Goal: Task Accomplishment & Management: Complete application form

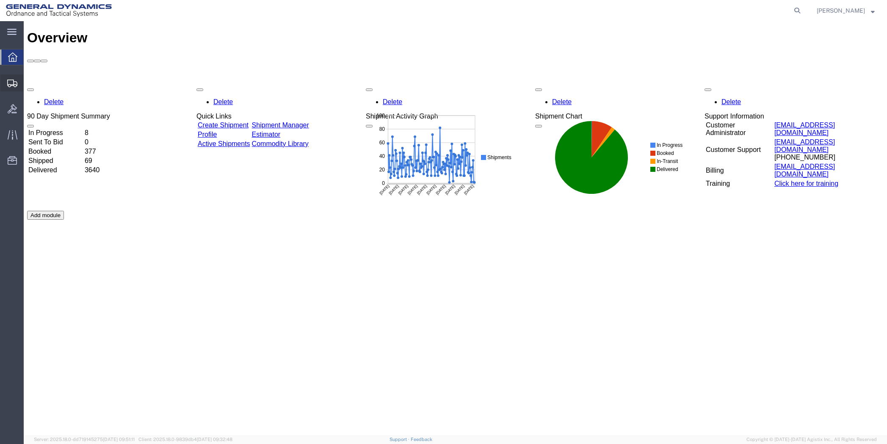
click at [0, 0] on span "Create Shipment" at bounding box center [0, 0] width 0 height 0
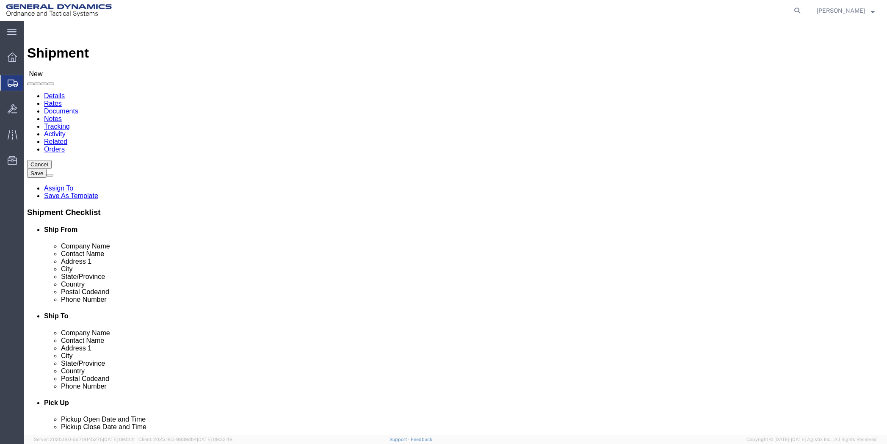
select select
click input "text"
type input "Tob"
click p "- General Dynamics - OTS - ([PERSON_NAME]) 19850 IH 635, [GEOGRAPHIC_DATA], [GE…"
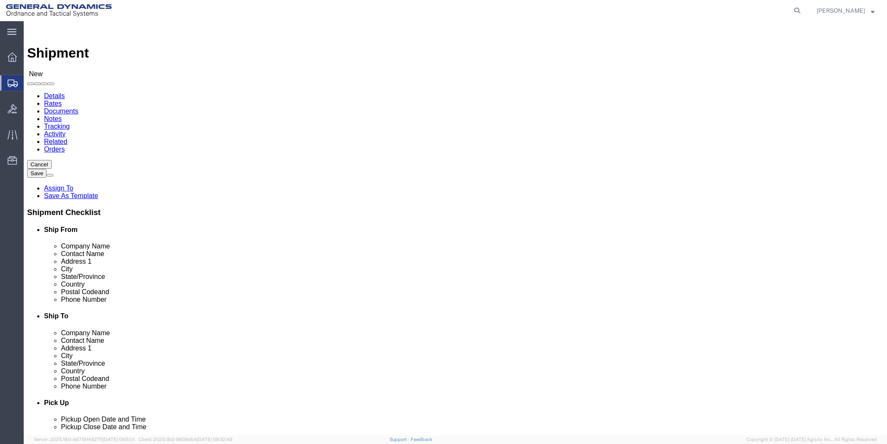
select select "[GEOGRAPHIC_DATA]"
type input "[PERSON_NAME]"
click input "text"
click p "- Metallurgical Engineering Services, Inc. - ([PERSON_NAME]) [STREET_ADDRESS]"
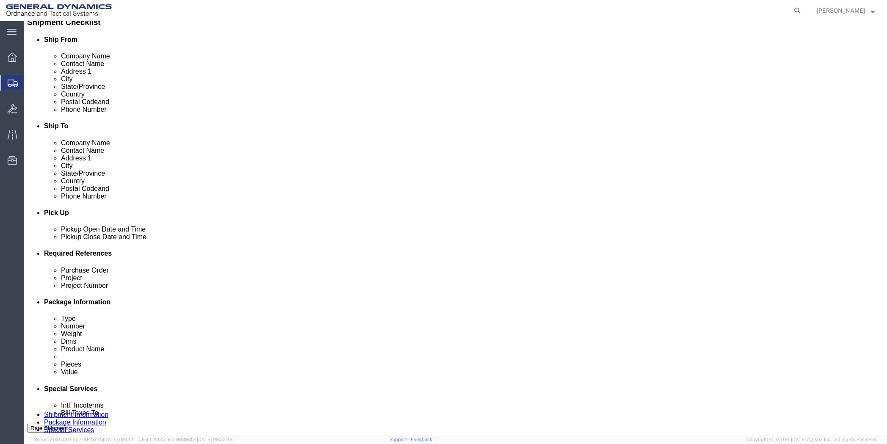
scroll to position [212, 0]
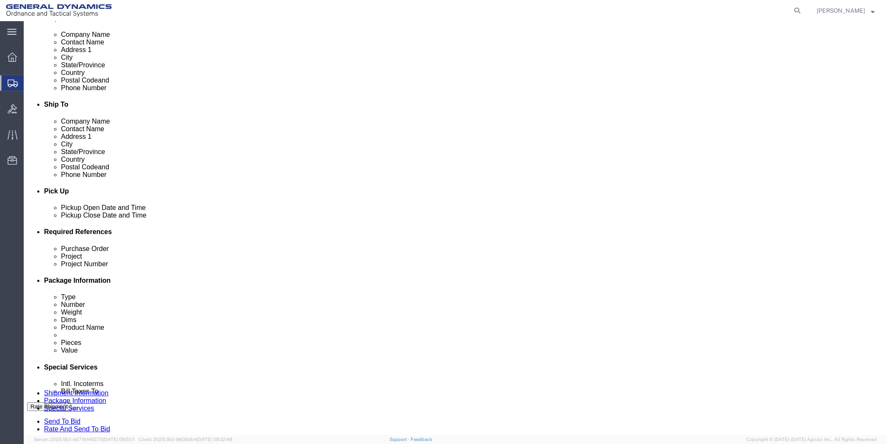
type input "[PERSON_NAME]"
click input "text"
type input "50SOM"
click div "[DATE] 5:00 PM"
click input "5:00 PM"
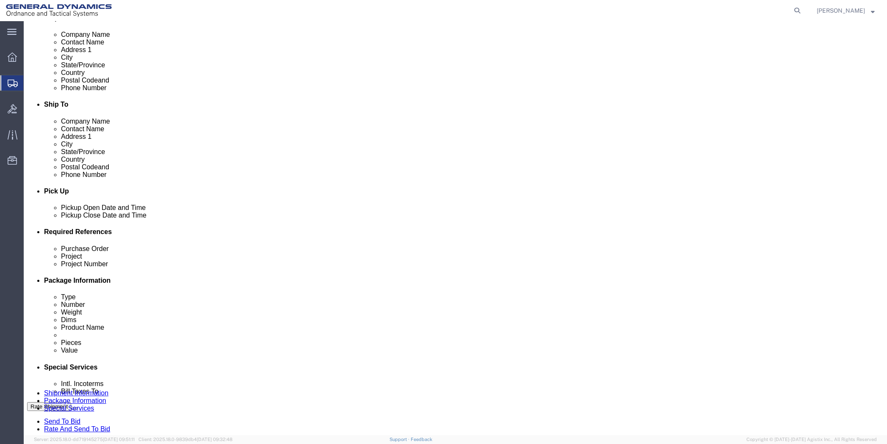
type input "7:00 AM"
click div "[DATE] 6:00 PM"
type input "11:00 AM"
click button "Apply"
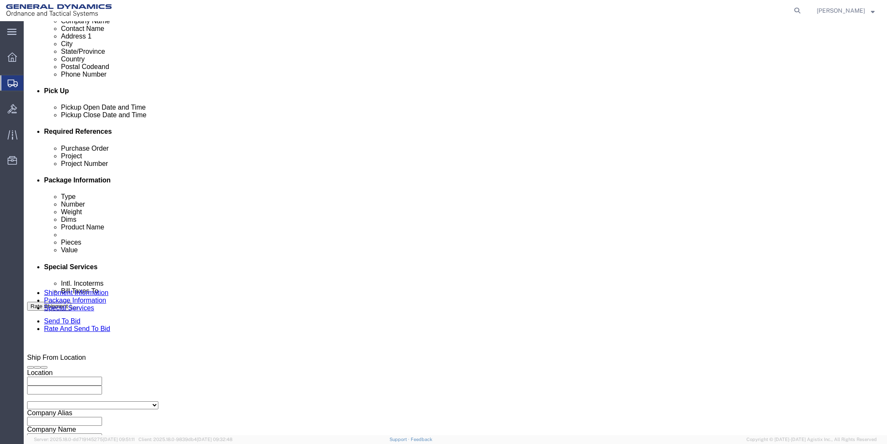
scroll to position [313, 0]
click button "Continue"
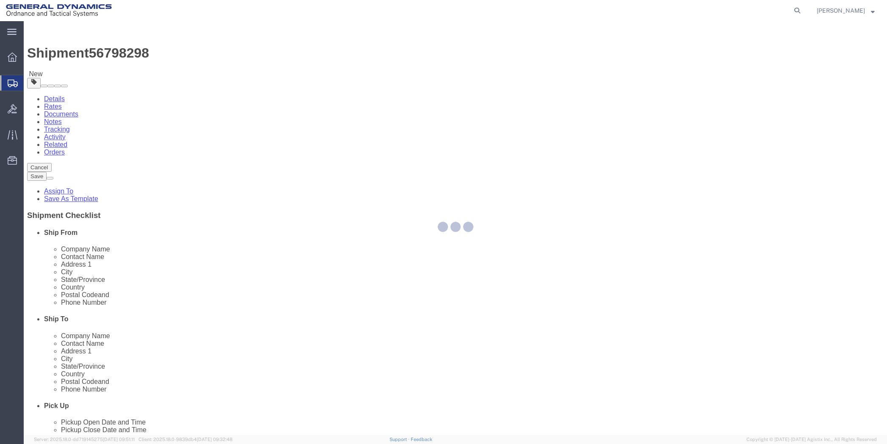
select select "CBOX"
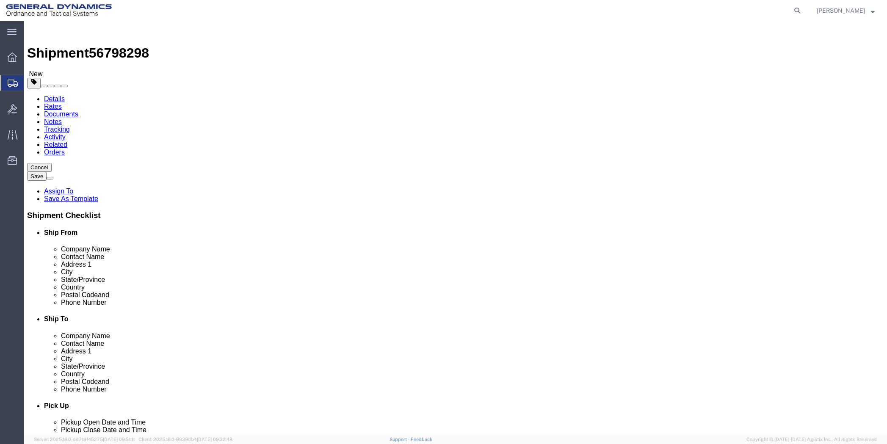
click input "text"
type input "8"
type input "7"
type input "3"
drag, startPoint x: 145, startPoint y: 195, endPoint x: 110, endPoint y: 204, distance: 36.5
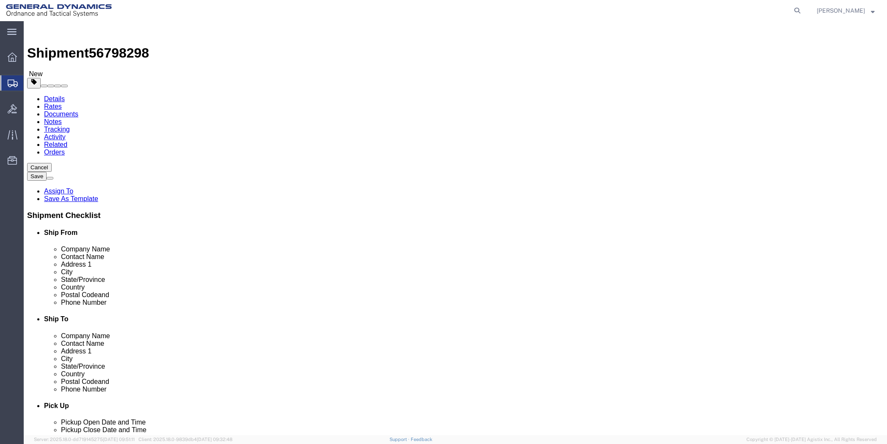
click div "Package Type Select Bale(s) Basket(s) Bolt(s) Bottle(s) Buckets Bulk Bundle(s) …"
type input "3"
click div "x Package Type Select Bale(s) Basket(s) Bolt(s) Bottle(s) Buckets Bulk Bundle(s…"
click link "Add Content"
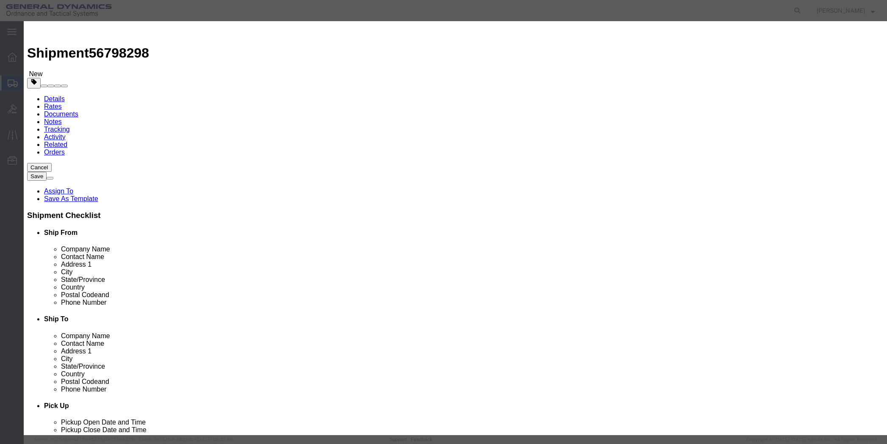
drag, startPoint x: 246, startPoint y: 97, endPoint x: 333, endPoint y: 69, distance: 91.7
click input "text"
type input "Sampels"
drag, startPoint x: 294, startPoint y: 83, endPoint x: 281, endPoint y: 85, distance: 12.8
click div "0"
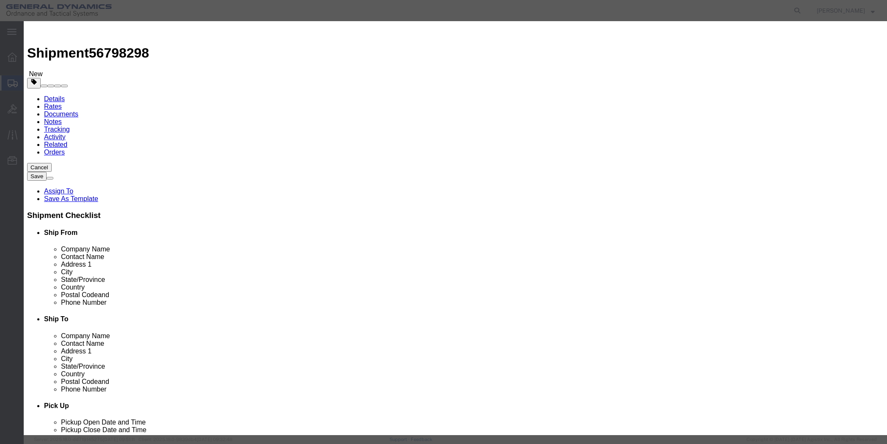
type input "4"
click input "text"
type input "500"
click select "Select 50 55 60 65 70 85 92.5 100 125 175 250 300 400"
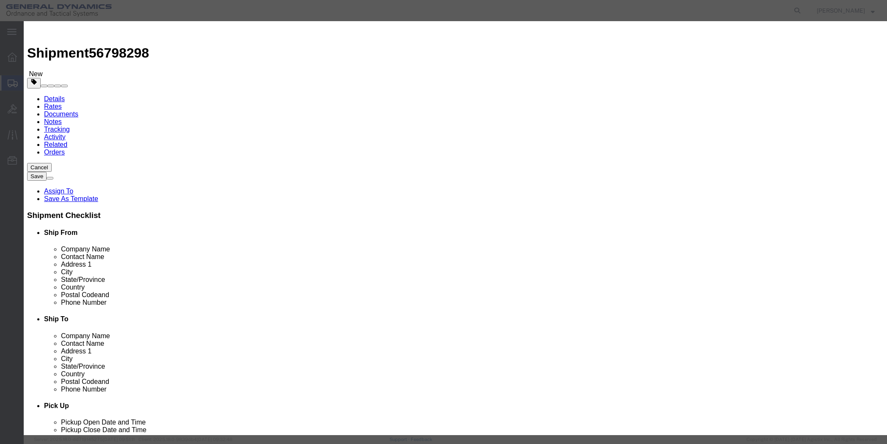
select select "70"
click select "Select 50 55 60 65 70 85 92.5 100 125 175 250 300 400"
click button "Save & Close"
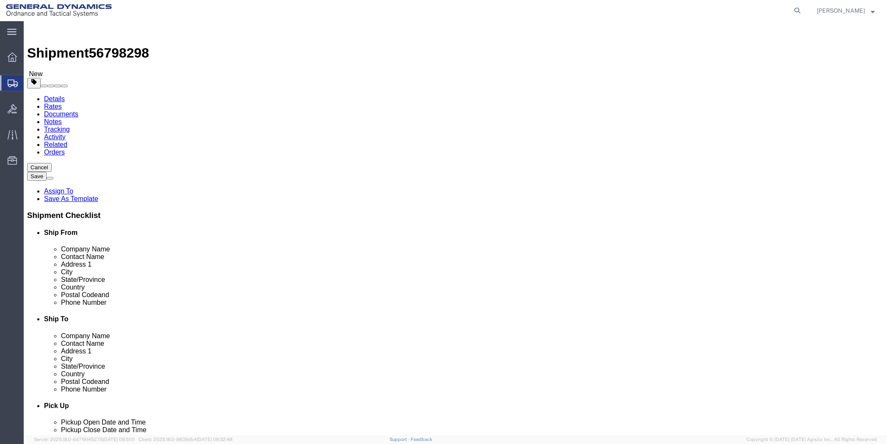
click button "Continue"
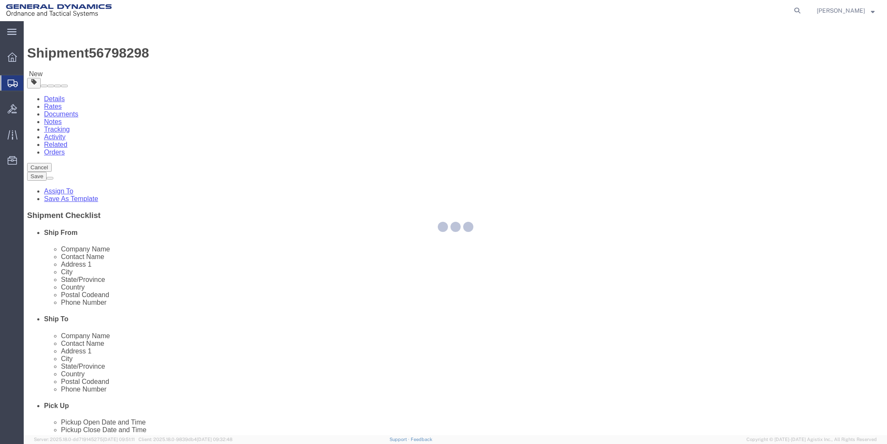
select select
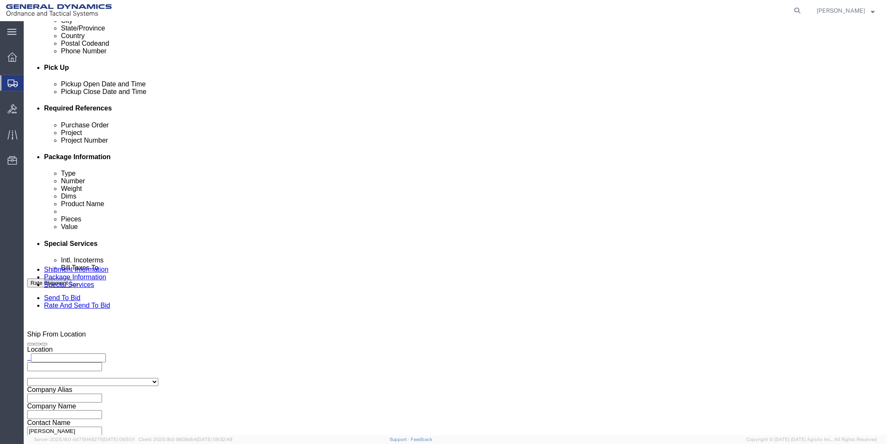
scroll to position [339, 0]
click select "Select Buyer Cost Center Department Operations Number Order Number Sales Person"
select select "DEPARTMENT"
click select "Select Buyer Cost Center Department Operations Number Order Number Sales Person"
click select "Select [GEOGRAPHIC_DATA] [GEOGRAPHIC_DATA] [GEOGRAPHIC_DATA] [GEOGRAPHIC_DATA] …"
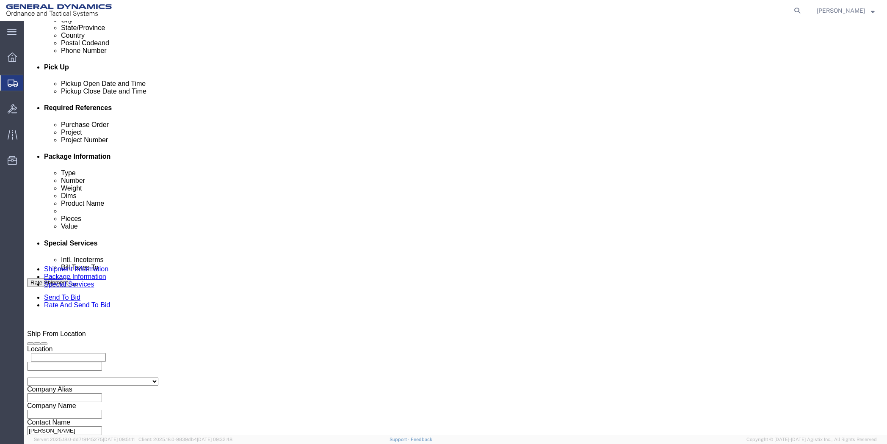
select select "1923981"
click select "Select [GEOGRAPHIC_DATA] [GEOGRAPHIC_DATA] [GEOGRAPHIC_DATA] [GEOGRAPHIC_DATA] …"
click select "Select DHL FedEx Express UPS"
select select "FedEx Express"
click select "Select DHL FedEx Express UPS"
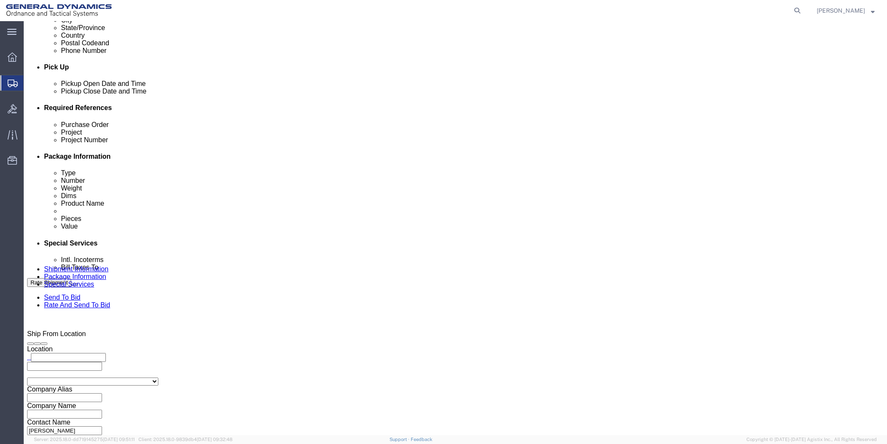
click input "text"
type input "201518662"
drag, startPoint x: 208, startPoint y: 294, endPoint x: 127, endPoint y: 302, distance: 80.8
click div "Company Name General Dynamics OTS % Data2Logistics Address 1 [STREET_ADDRESS] C…"
type input "PO BOX 51050"
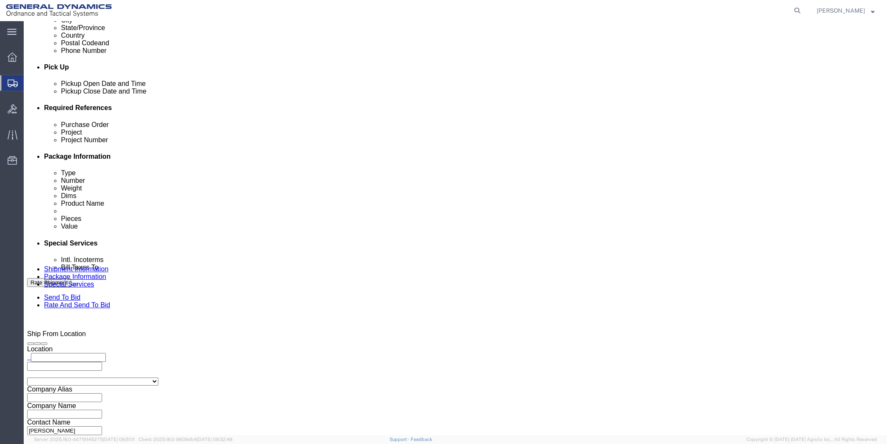
drag, startPoint x: 203, startPoint y: 344, endPoint x: 131, endPoint y: 343, distance: 72.4
click input "[PHONE_NUMBER]"
drag, startPoint x: 521, startPoint y: 278, endPoint x: 451, endPoint y: 284, distance: 70.1
click div "Contact Name [PERSON_NAME]"
click icon
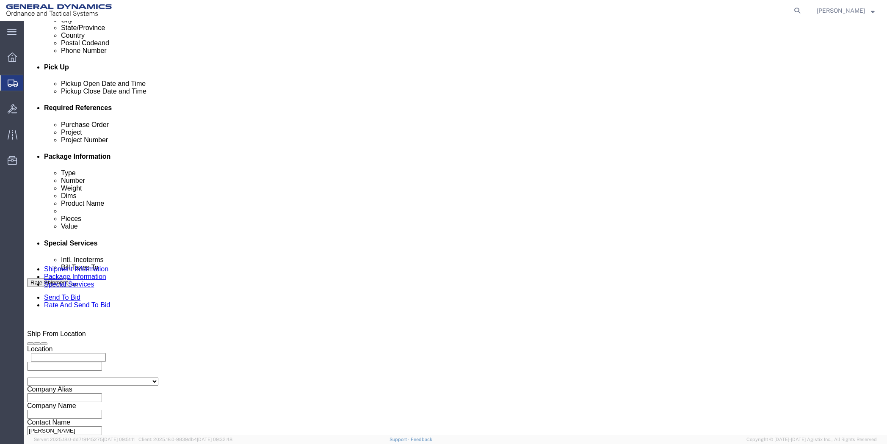
scroll to position [313, 0]
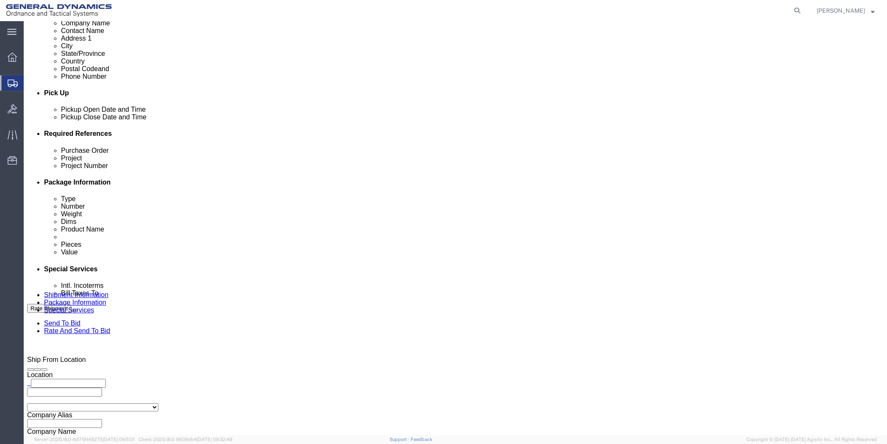
click input "text"
type input "NA"
click button "Rate Shipment"
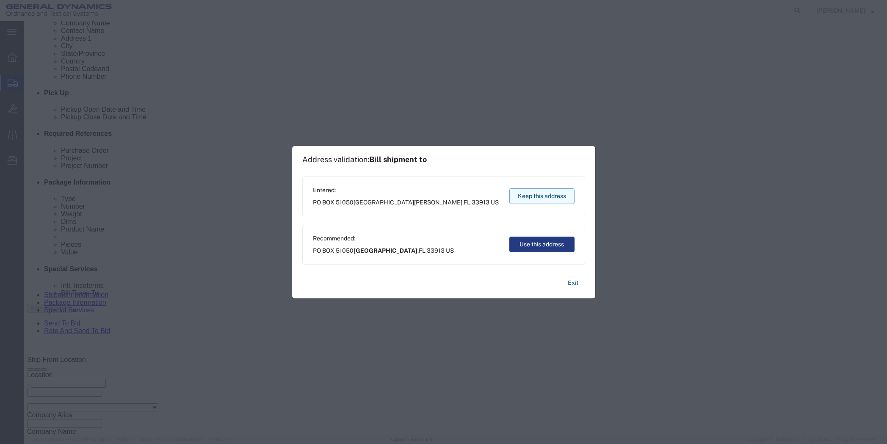
click at [537, 190] on button "Keep this address" at bounding box center [541, 196] width 65 height 16
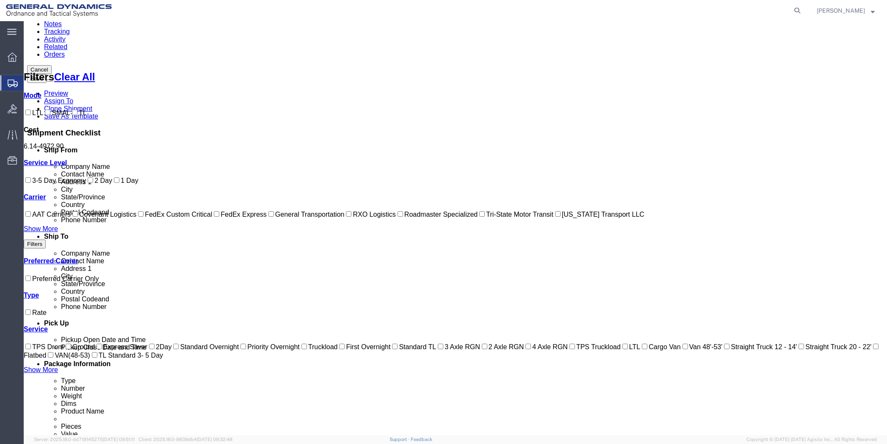
scroll to position [0, 0]
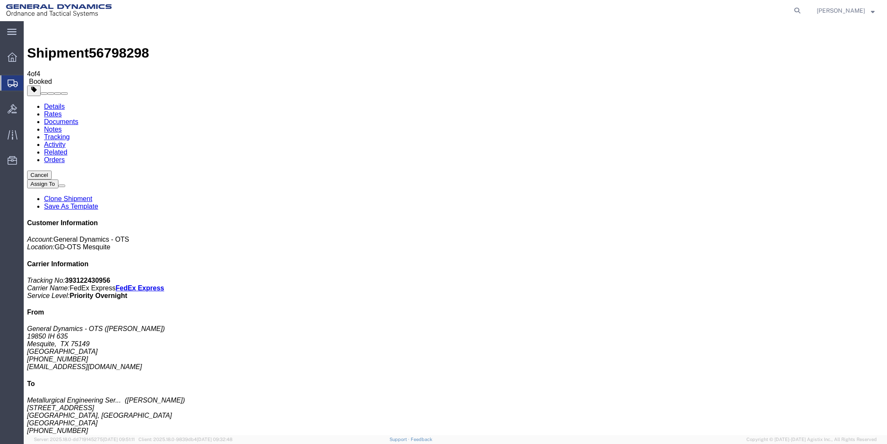
click at [53, 103] on link "Details" at bounding box center [54, 106] width 21 height 7
click link "Schedule pickup request"
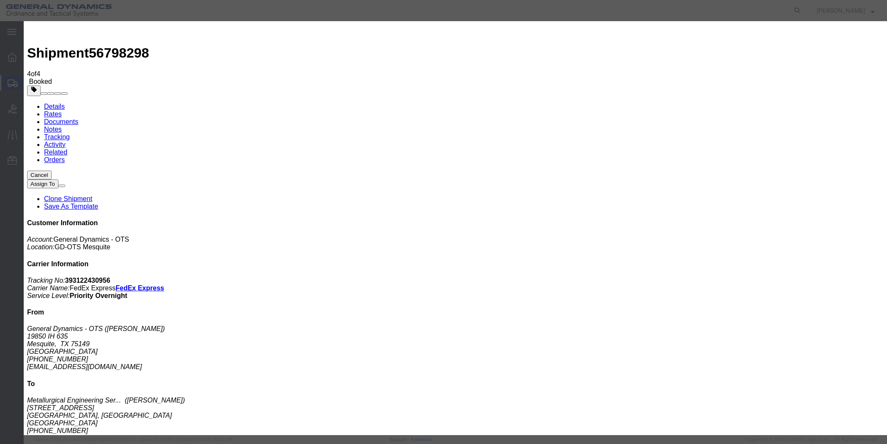
click button "Close"
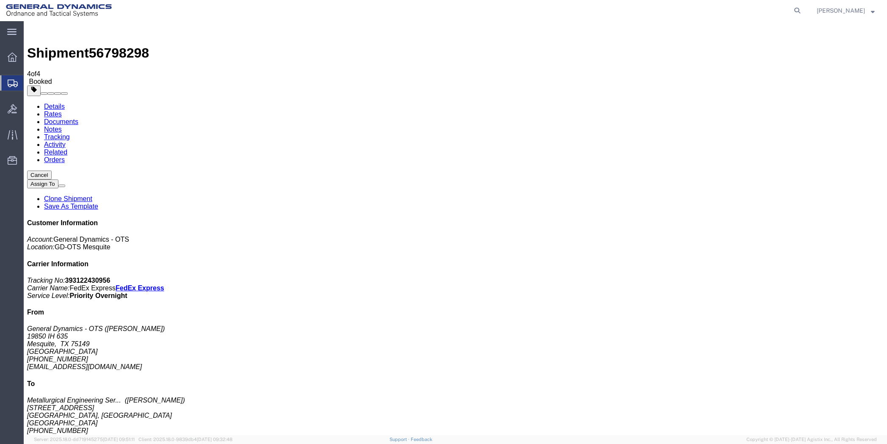
click span "button"
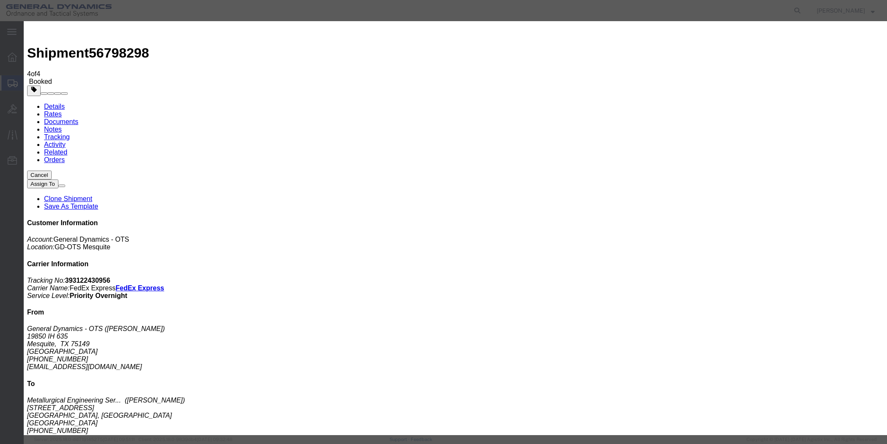
click button
click div
click input "7:00 PM"
type input "7:00 AM"
click button "Apply"
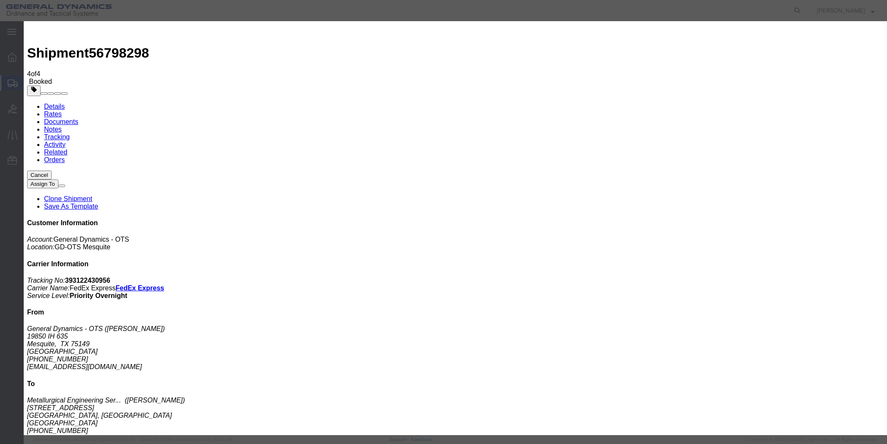
click div "[DATE] 11:00 PM"
click input "11:00 PM"
type input "11:00 AM"
click button "Apply"
click button "Save"
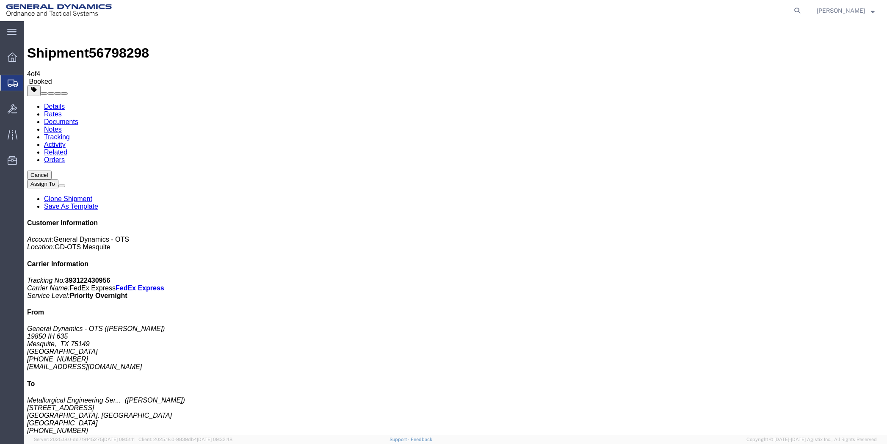
click button "Close"
click at [0, 0] on span "Create Shipment" at bounding box center [0, 0] width 0 height 0
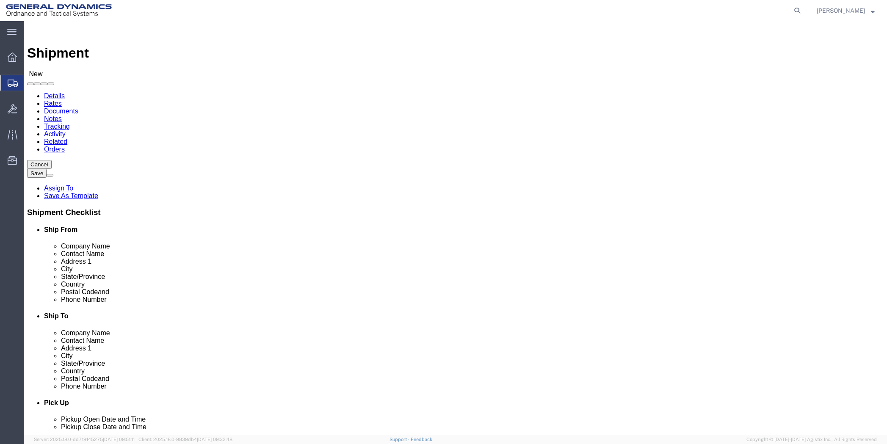
click input "text"
type input "Tob"
click p "- General Dynamics - OTS - ([PERSON_NAME]) 19850 IH 635, [GEOGRAPHIC_DATA], [GE…"
select select "[GEOGRAPHIC_DATA]"
type input "[PERSON_NAME]"
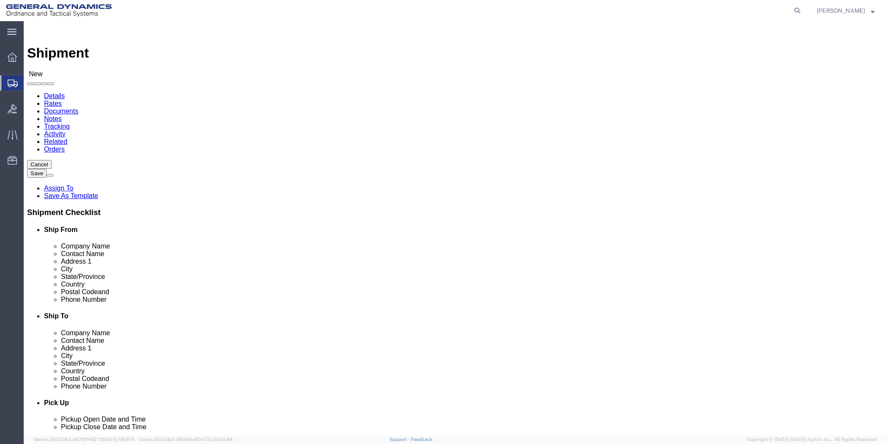
click input "text"
click input "Fastenal Eng"
type input "F"
type input "Fastenal Engineering"
click input "text"
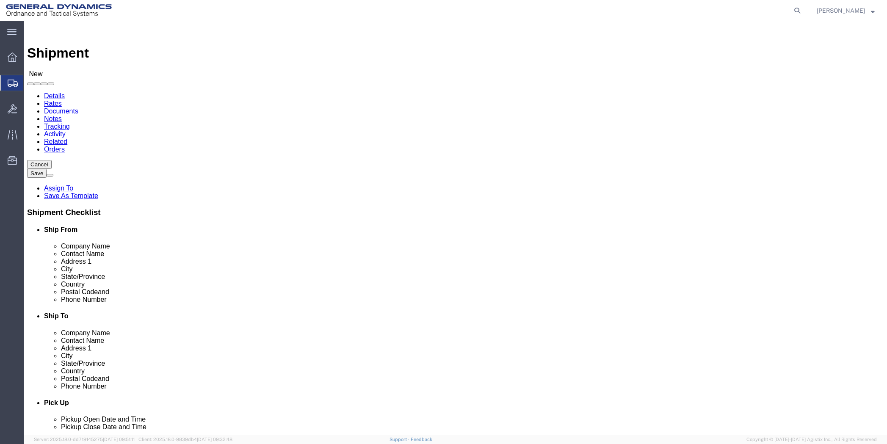
type input "[PERSON_NAME]"
click input "text"
type input "[STREET_ADDRESS][PERSON_NAME]"
click input "text"
type input "Winona"
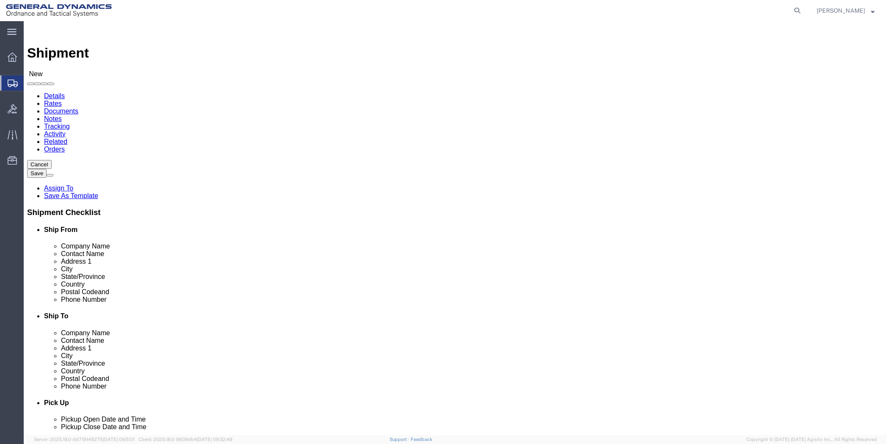
click input "Postal Code"
type input "55987"
click input "text"
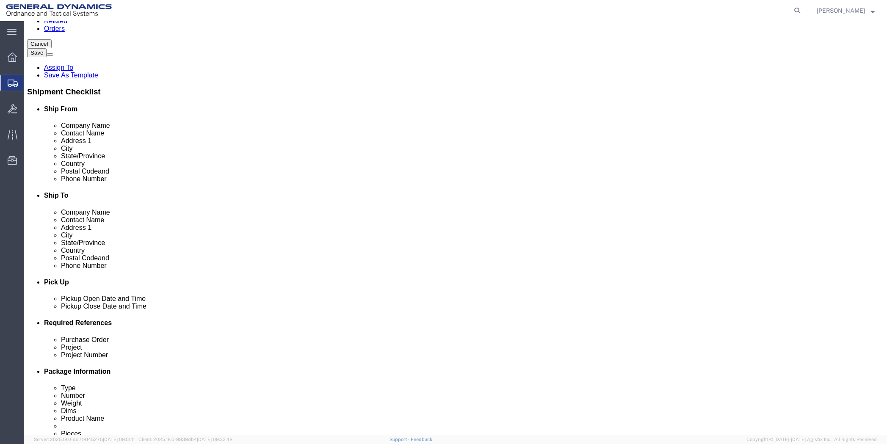
scroll to position [127, 0]
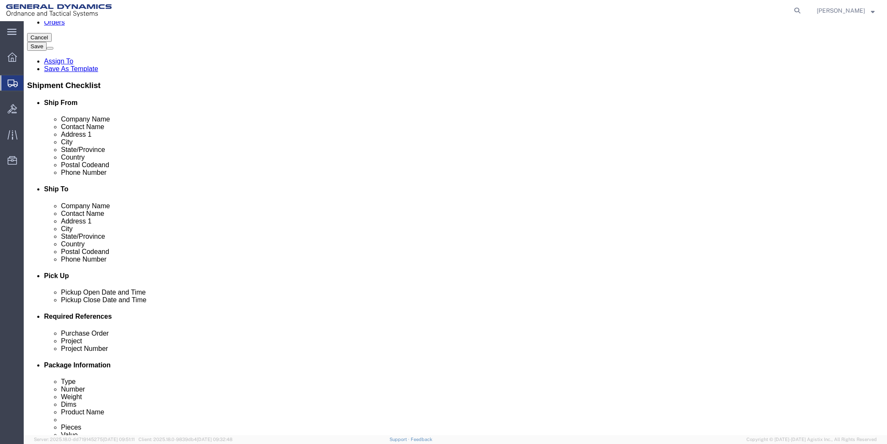
type input "[PHONE_NUMBER]"
click div "[DATE] 5:00 PM"
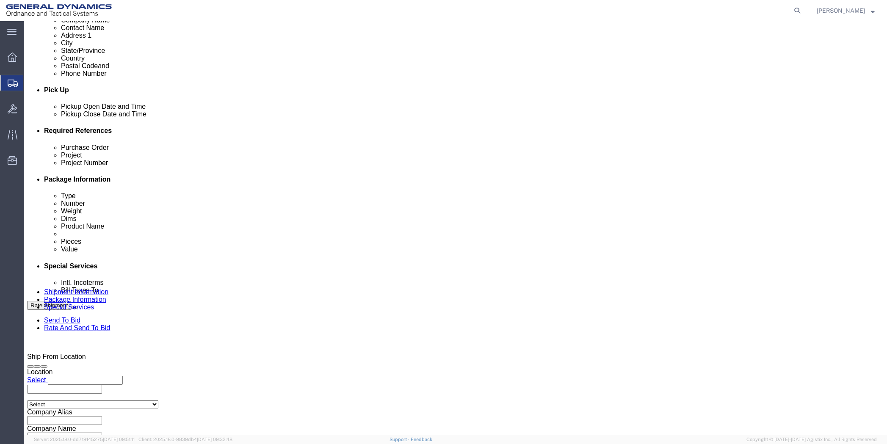
click input "5:00 PM"
type input "7:00 AM"
click button "Apply"
click div "[DATE] 8:00 AM"
type input "11:00 AM"
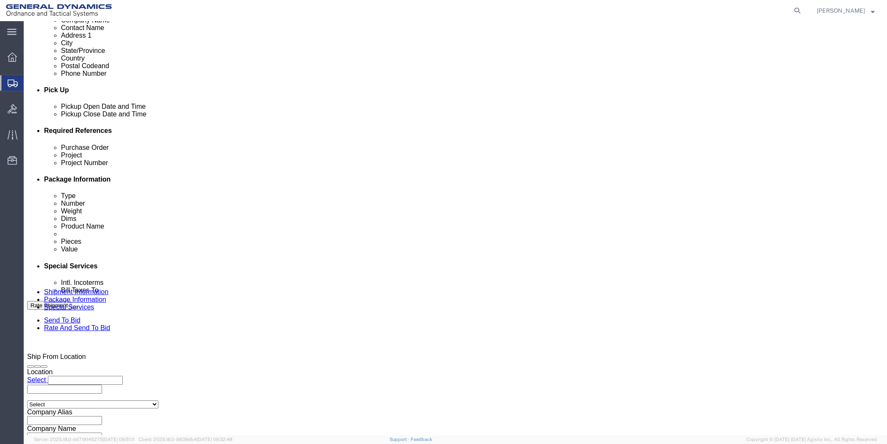
click button "Apply"
click input "text"
type input "50SOM"
type input "NA"
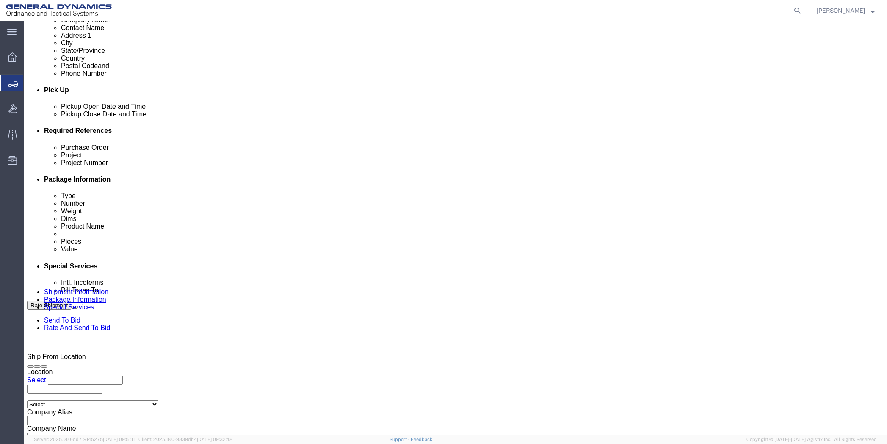
click button "Continue"
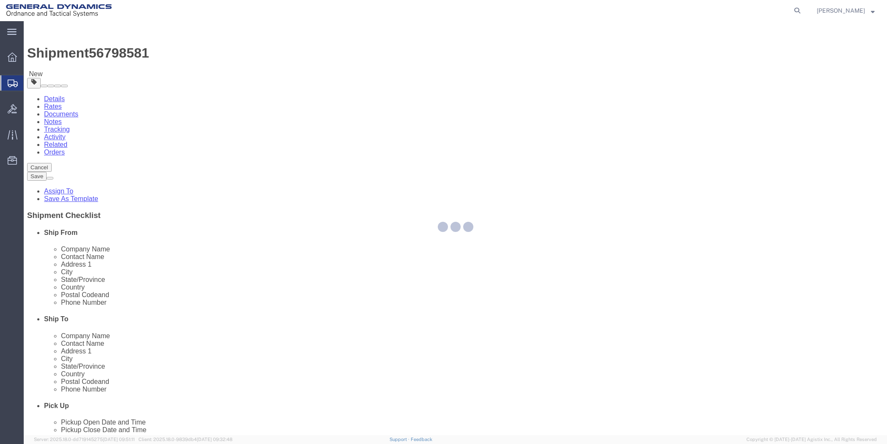
select select "CBOX"
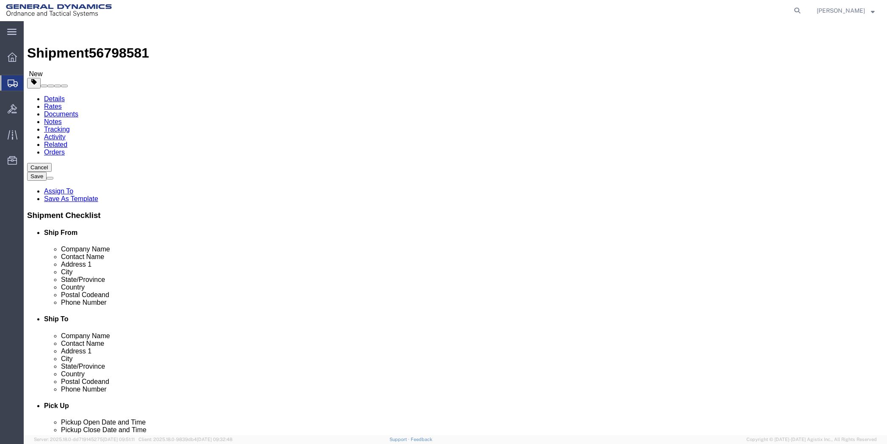
click input "text"
type input "12"
type input "9"
type input "6"
drag, startPoint x: 151, startPoint y: 195, endPoint x: 111, endPoint y: 196, distance: 40.2
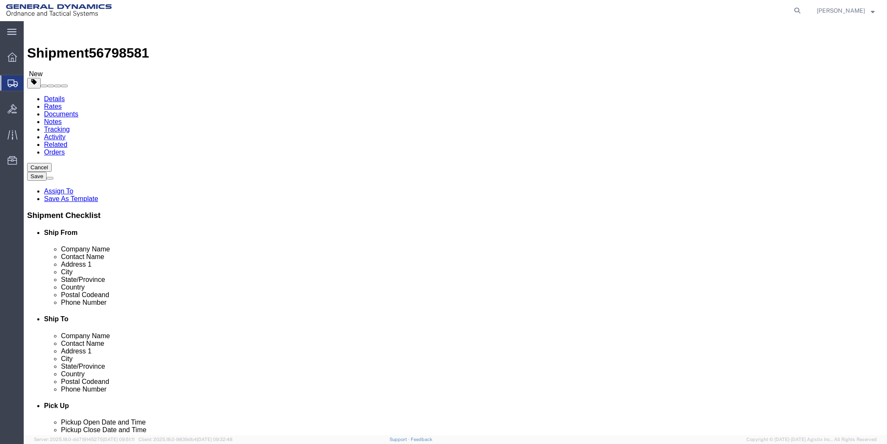
click div "Weight 0.00 Select kgs lbs Ship. t°"
type input "8"
type input "10"
click link "Add Content"
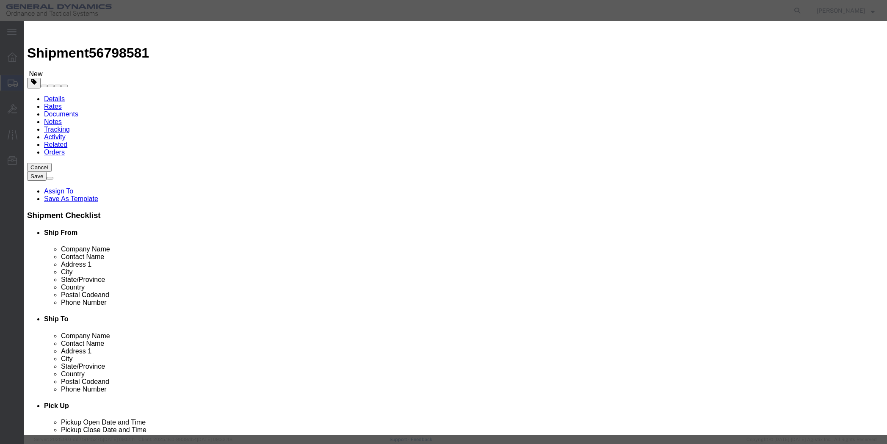
click input "text"
type input "Sampels"
drag, startPoint x: 300, startPoint y: 80, endPoint x: 276, endPoint y: 80, distance: 24.5
click div "Pieces 0 Select Bag Barrels 100Board Feet Bottle Box Blister Pack Carats Can Ca…"
type input "1"
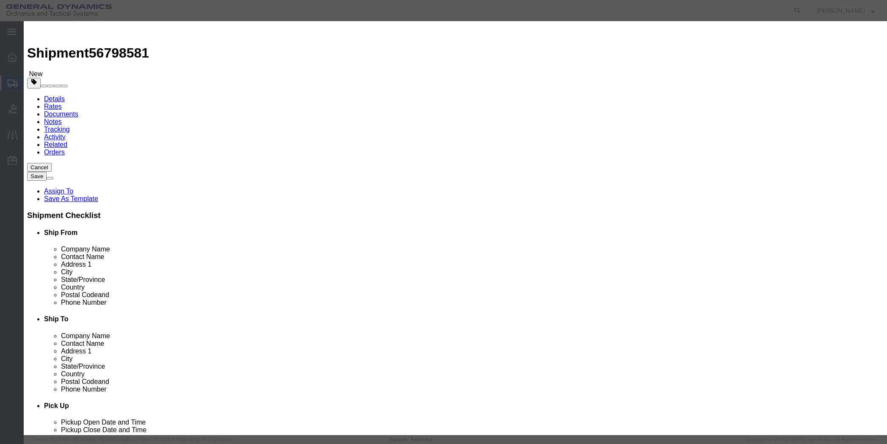
click input "text"
type input "2500"
click select "Select 50 55 60 65 70 85 92.5 100 125 175 250 300 400"
select select "50"
click select "Select 50 55 60 65 70 85 92.5 100 125 175 250 300 400"
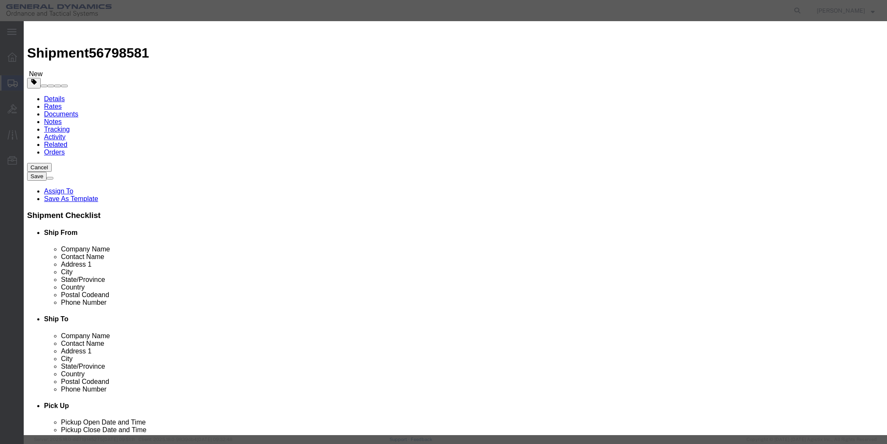
click button "Save & Close"
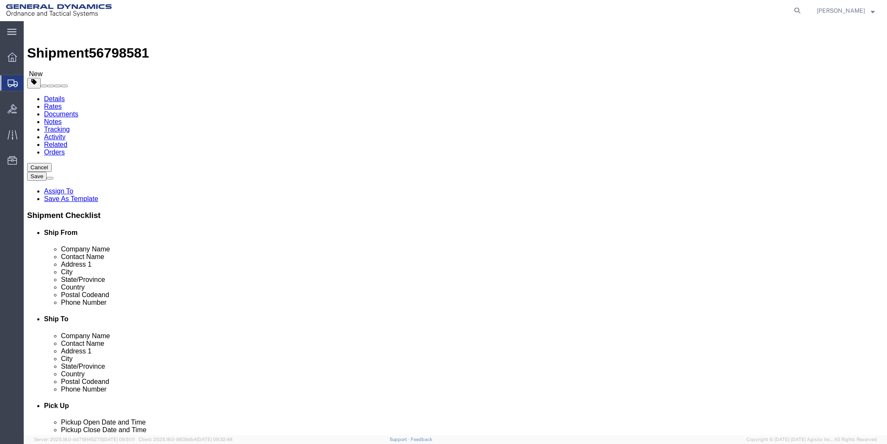
click button "Continue"
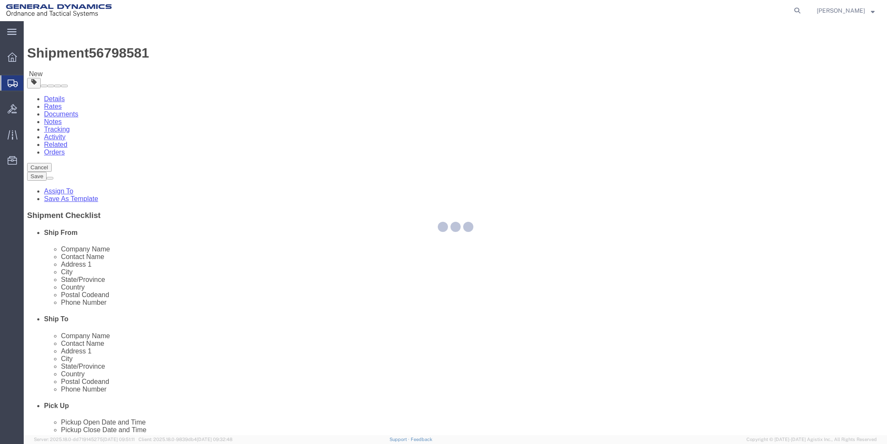
select select
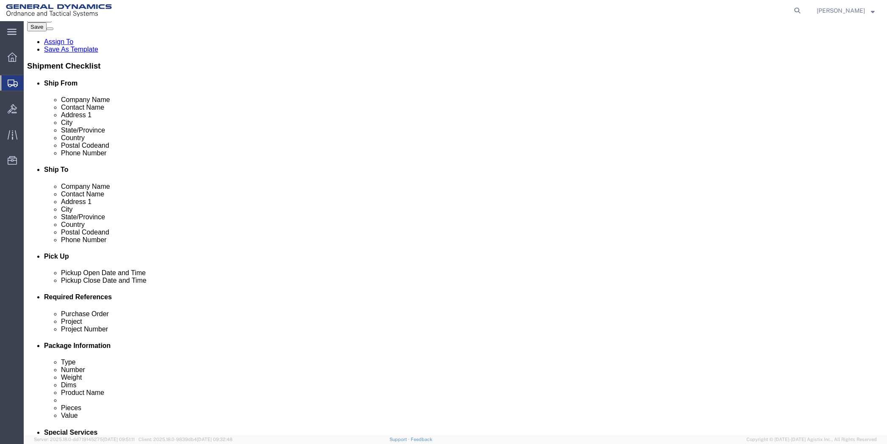
scroll to position [296, 0]
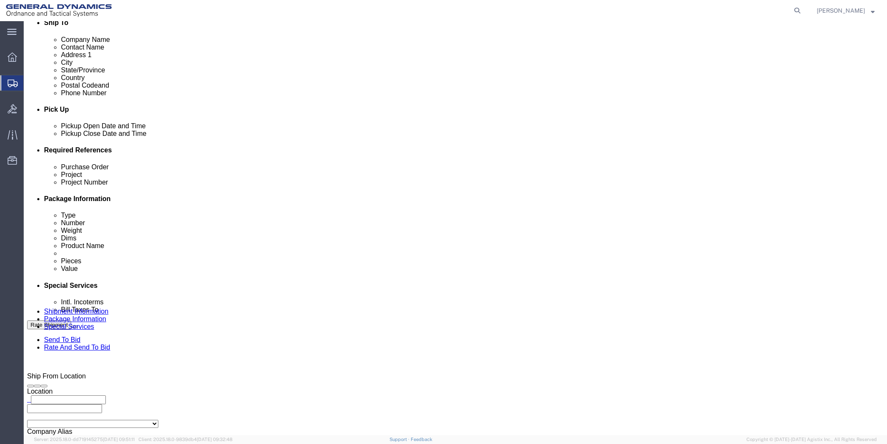
click select "Select Buyer Cost Center Department Operations Number Order Number Sales Person"
select select "DEPARTMENT"
click select "Select Buyer Cost Center Department Operations Number Order Number Sales Person"
click select "Select [GEOGRAPHIC_DATA] [GEOGRAPHIC_DATA] [GEOGRAPHIC_DATA] [GEOGRAPHIC_DATA] …"
select select "1923981"
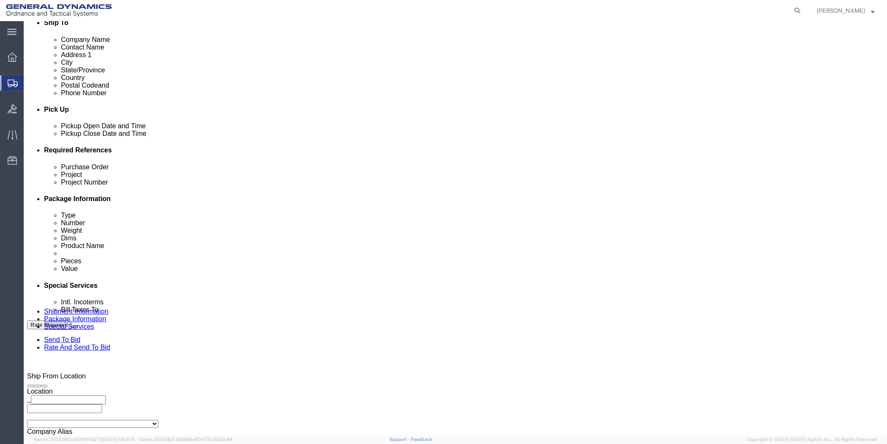
click select "Select [GEOGRAPHIC_DATA] [GEOGRAPHIC_DATA] [GEOGRAPHIC_DATA] [GEOGRAPHIC_DATA] …"
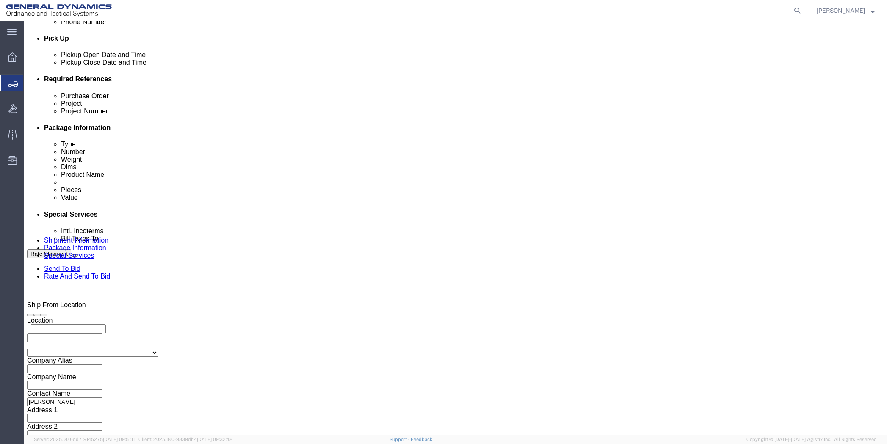
scroll to position [381, 0]
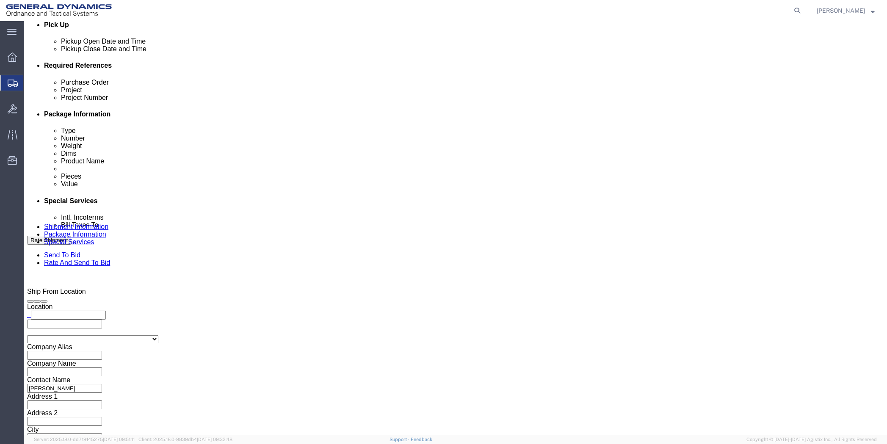
click select "Select DHL FedEx Express UPS"
select select "FedEx Express"
click select "Select DHL FedEx Express UPS"
click input "text"
type input "201518662"
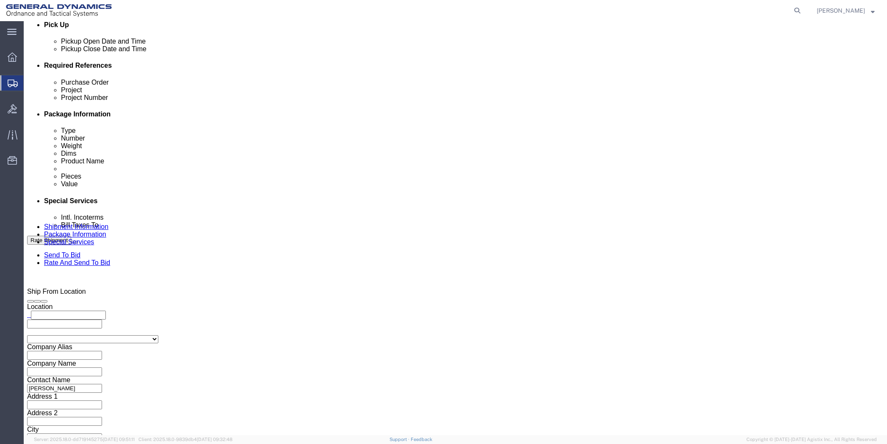
drag, startPoint x: 218, startPoint y: 249, endPoint x: 93, endPoint y: 254, distance: 124.5
click div "Address 1 [STREET_ADDRESS]"
type input "PO BOX 51050"
drag, startPoint x: 200, startPoint y: 303, endPoint x: 133, endPoint y: 304, distance: 67.3
click input "[PHONE_NUMBER]"
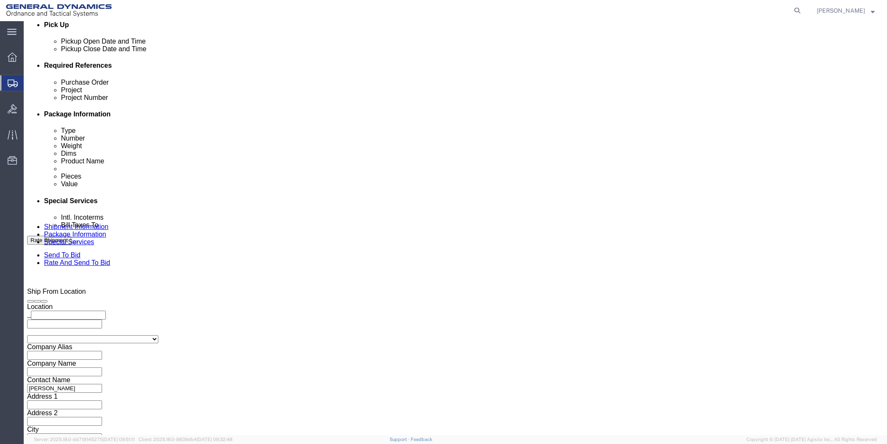
drag, startPoint x: 536, startPoint y: 237, endPoint x: 447, endPoint y: 237, distance: 88.9
click div "Contact Name [PERSON_NAME]"
click button "Rate Shipment"
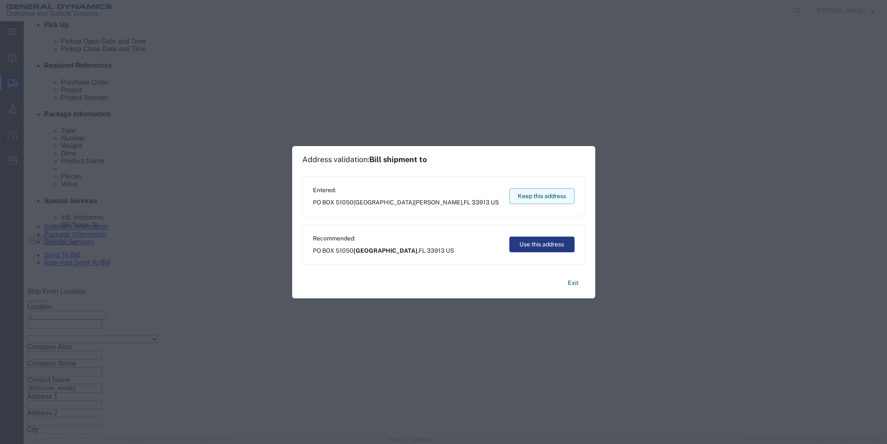
click at [526, 194] on button "Keep this address" at bounding box center [541, 196] width 65 height 16
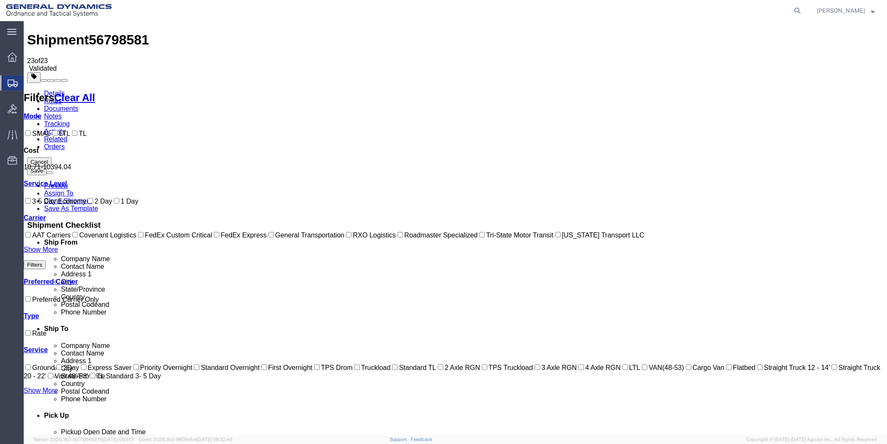
scroll to position [0, 0]
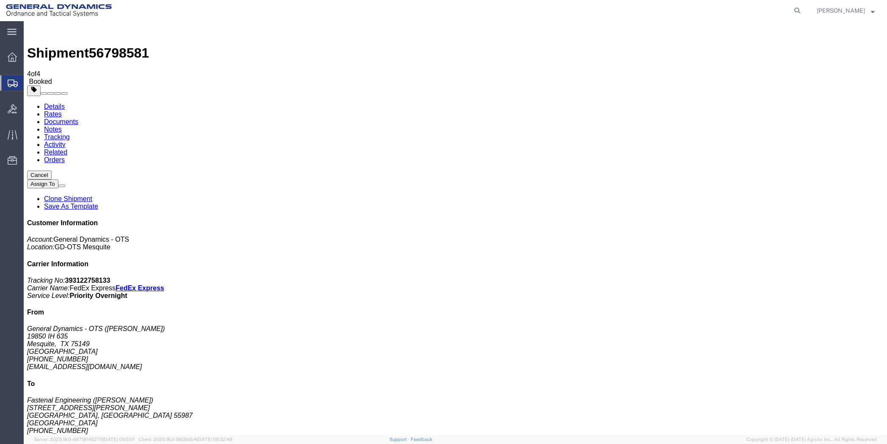
click at [50, 103] on link "Details" at bounding box center [54, 106] width 21 height 7
click link "Schedule pickup request"
